Goal: Navigation & Orientation: Find specific page/section

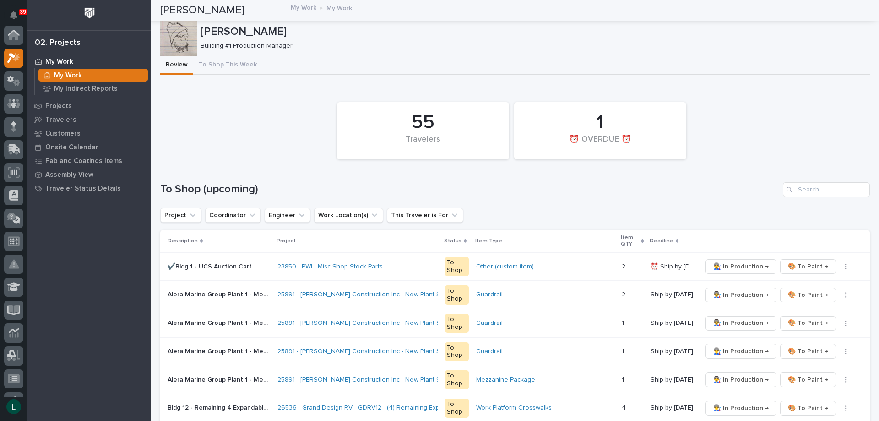
scroll to position [23, 0]
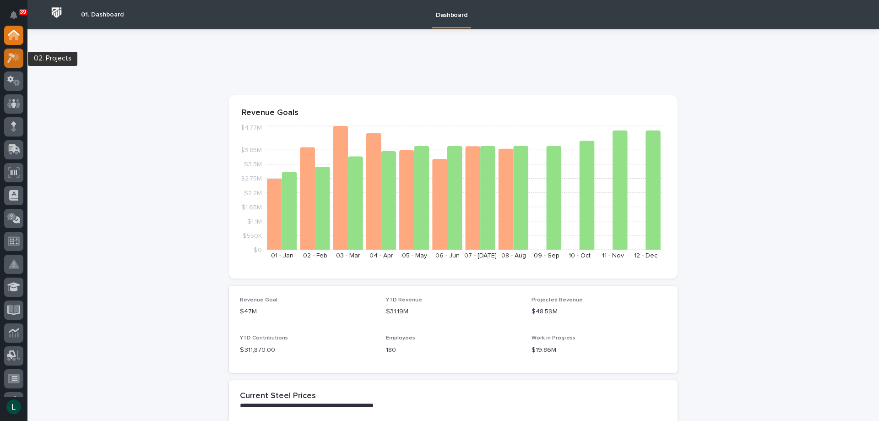
click at [15, 57] on icon at bounding box center [11, 58] width 8 height 10
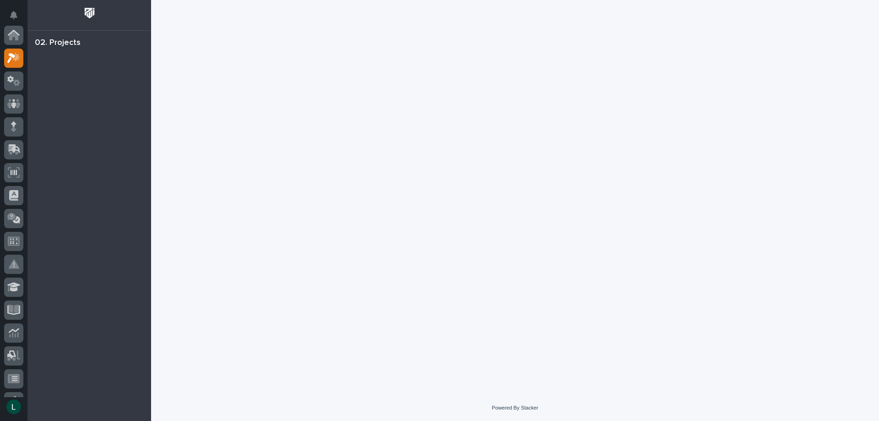
scroll to position [23, 0]
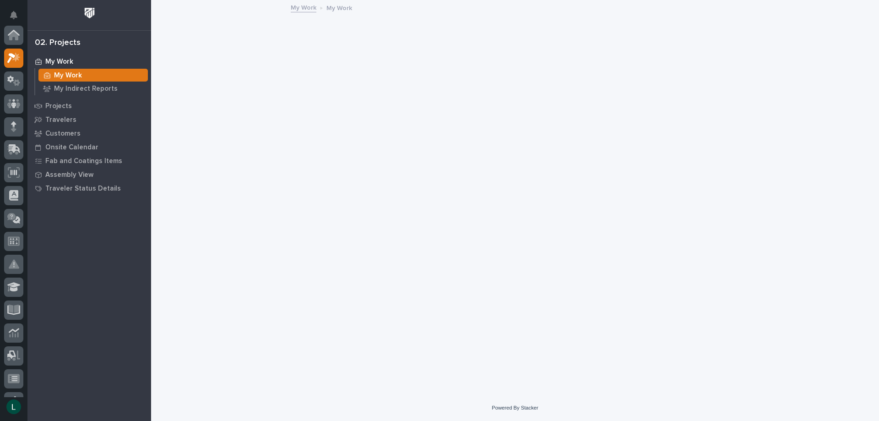
scroll to position [23, 0]
